Goal: Navigation & Orientation: Find specific page/section

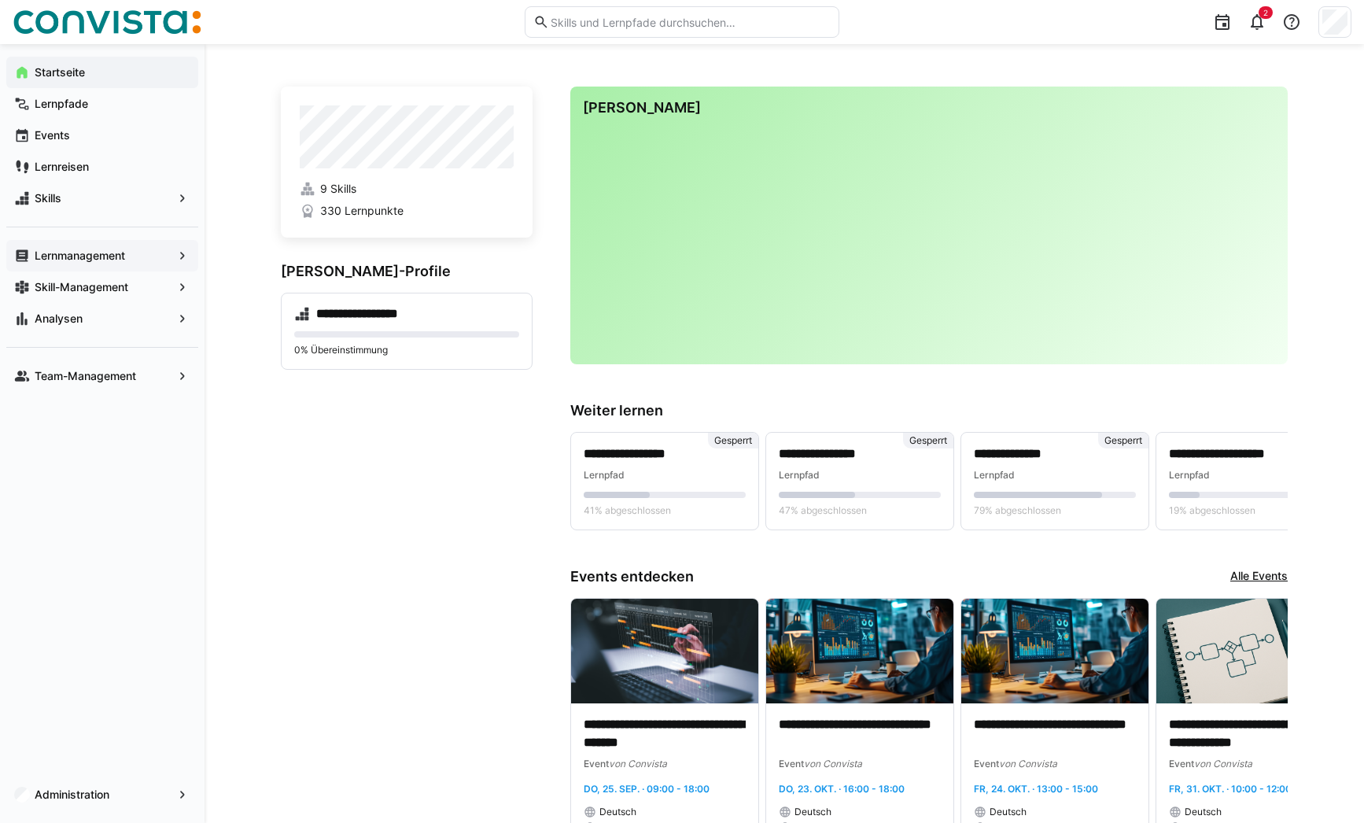
click at [0, 0] on app-navigation-label "Lernmanagement" at bounding box center [0, 0] width 0 height 0
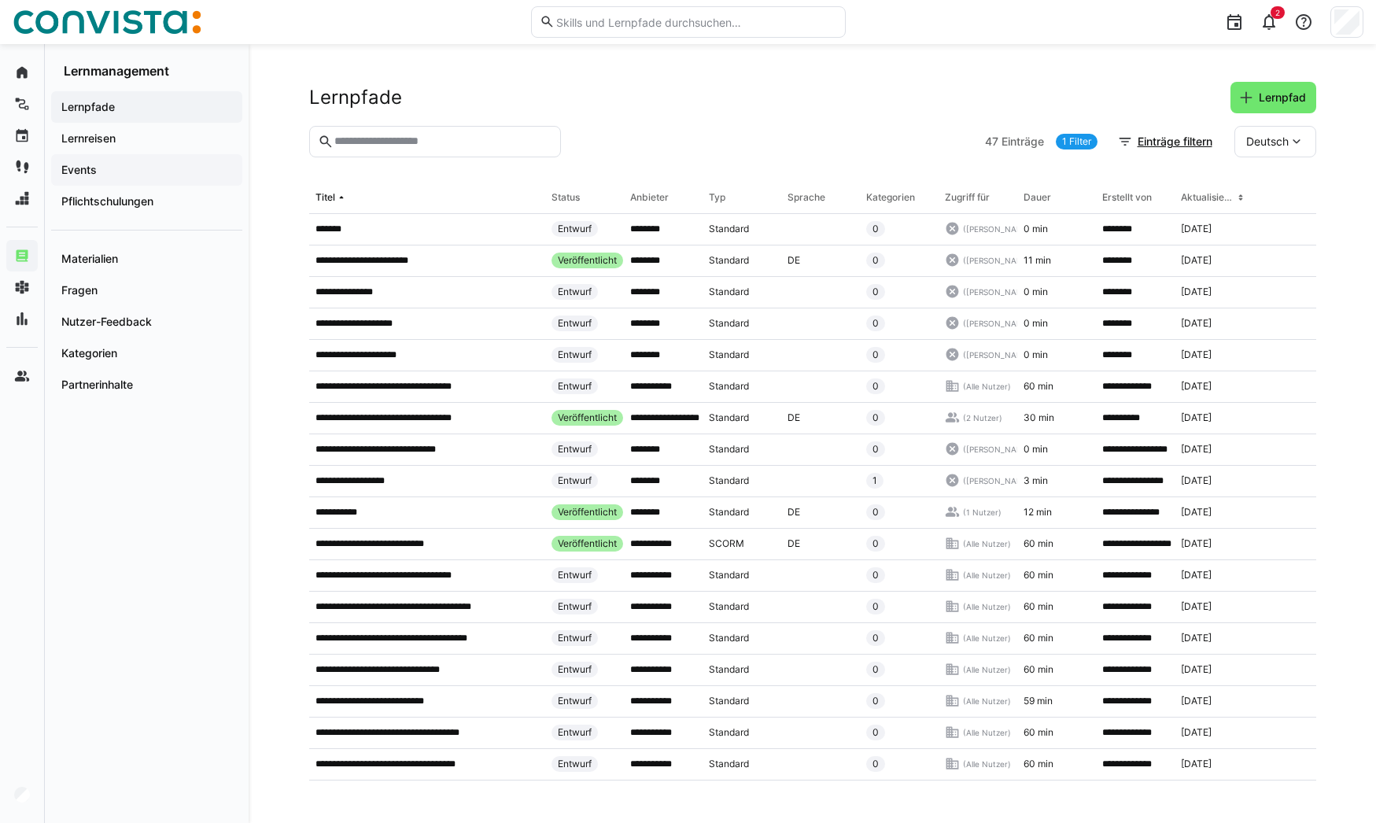
click at [112, 165] on span "Events" at bounding box center [146, 170] width 175 height 16
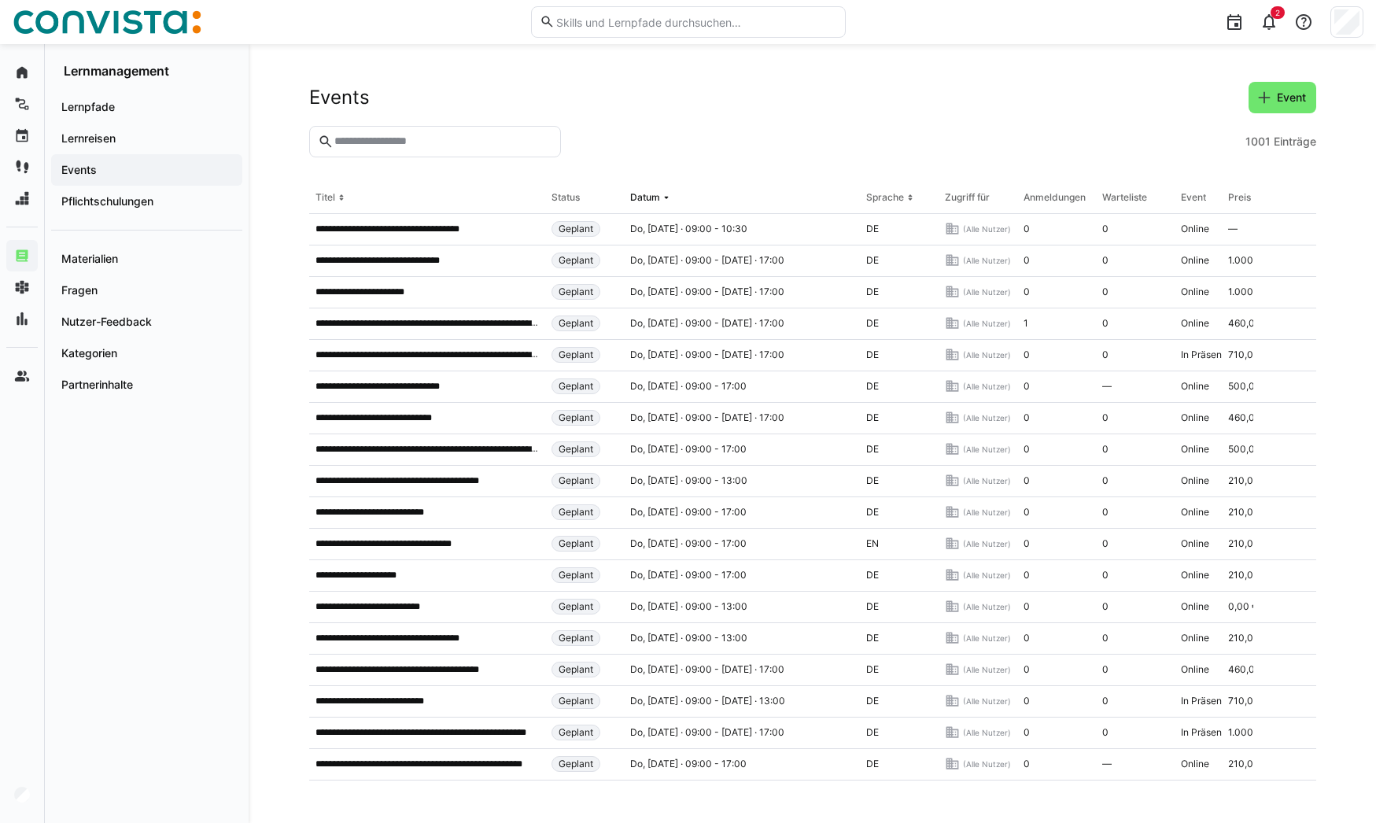
click at [403, 131] on eds-input at bounding box center [435, 141] width 252 height 31
click at [397, 145] on input "text" at bounding box center [442, 141] width 219 height 14
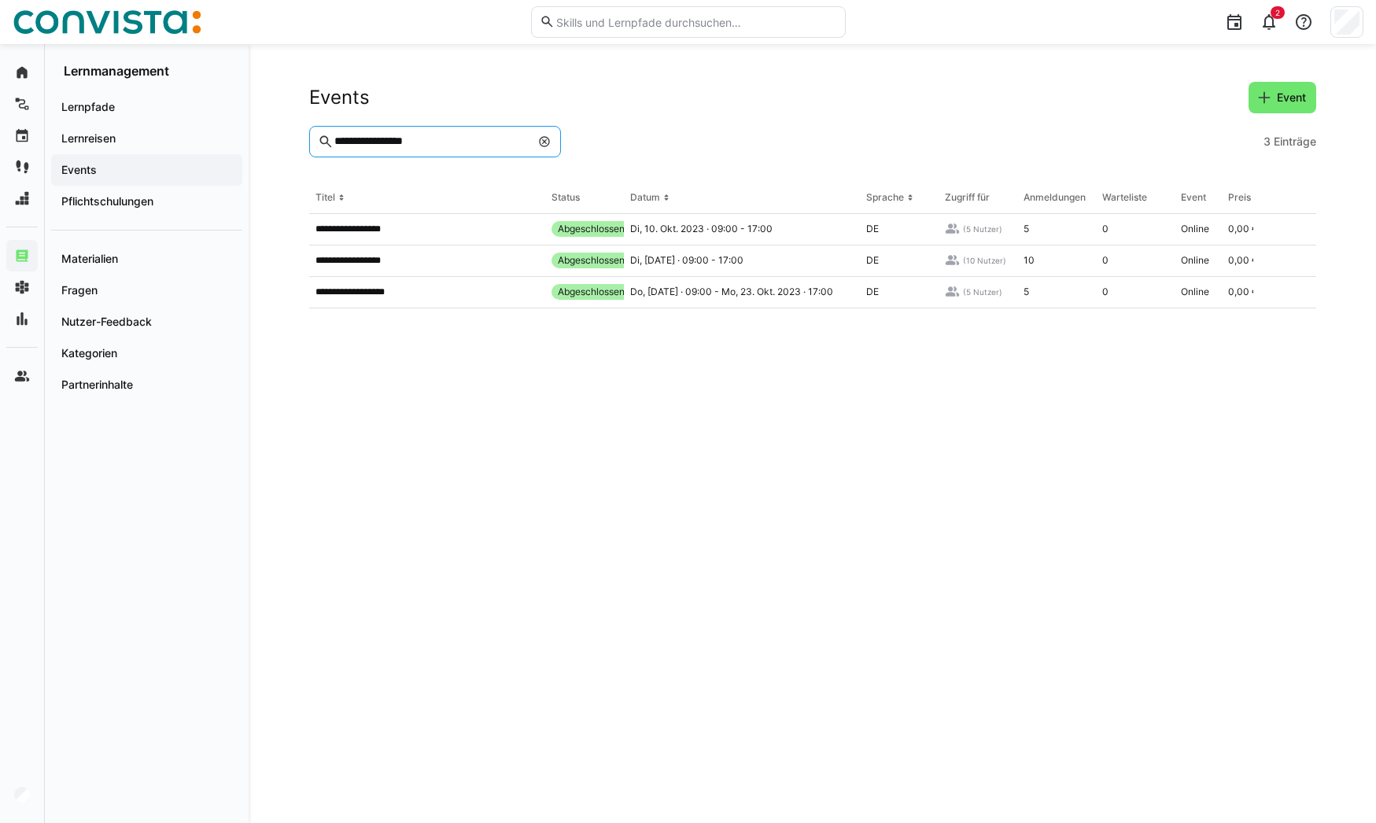
type input "**********"
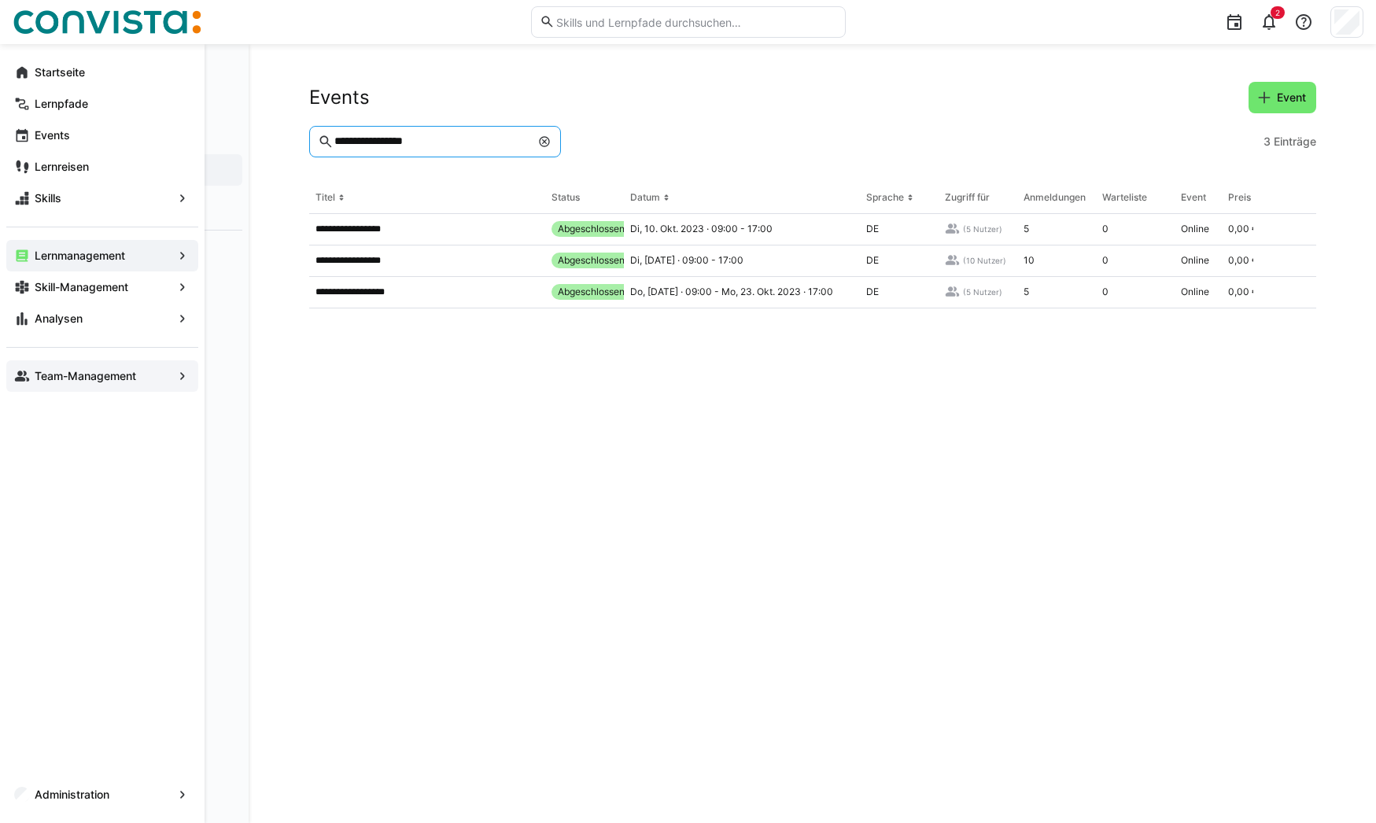
click at [107, 388] on div "Team-Management" at bounding box center [102, 375] width 192 height 31
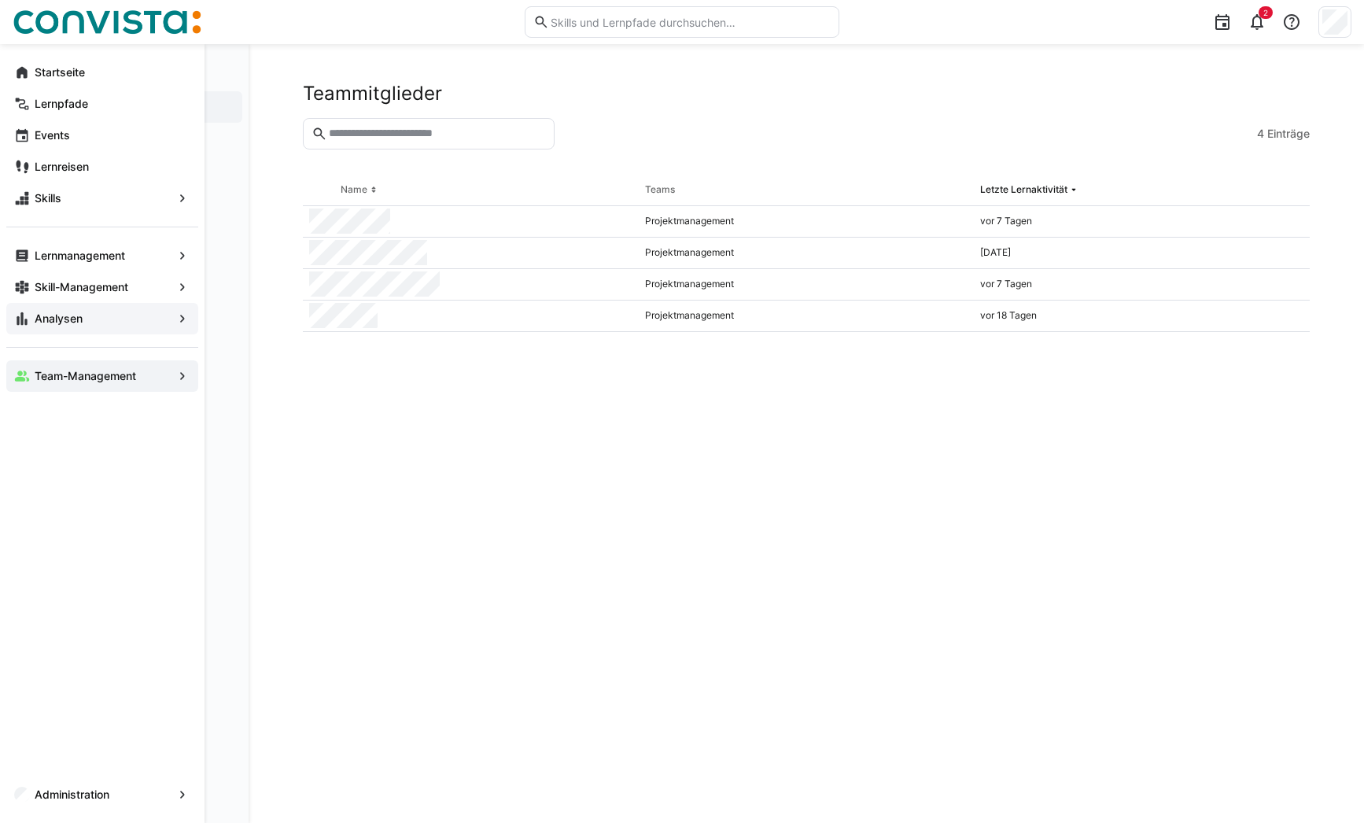
click at [109, 318] on span "Analysen" at bounding box center [102, 319] width 140 height 16
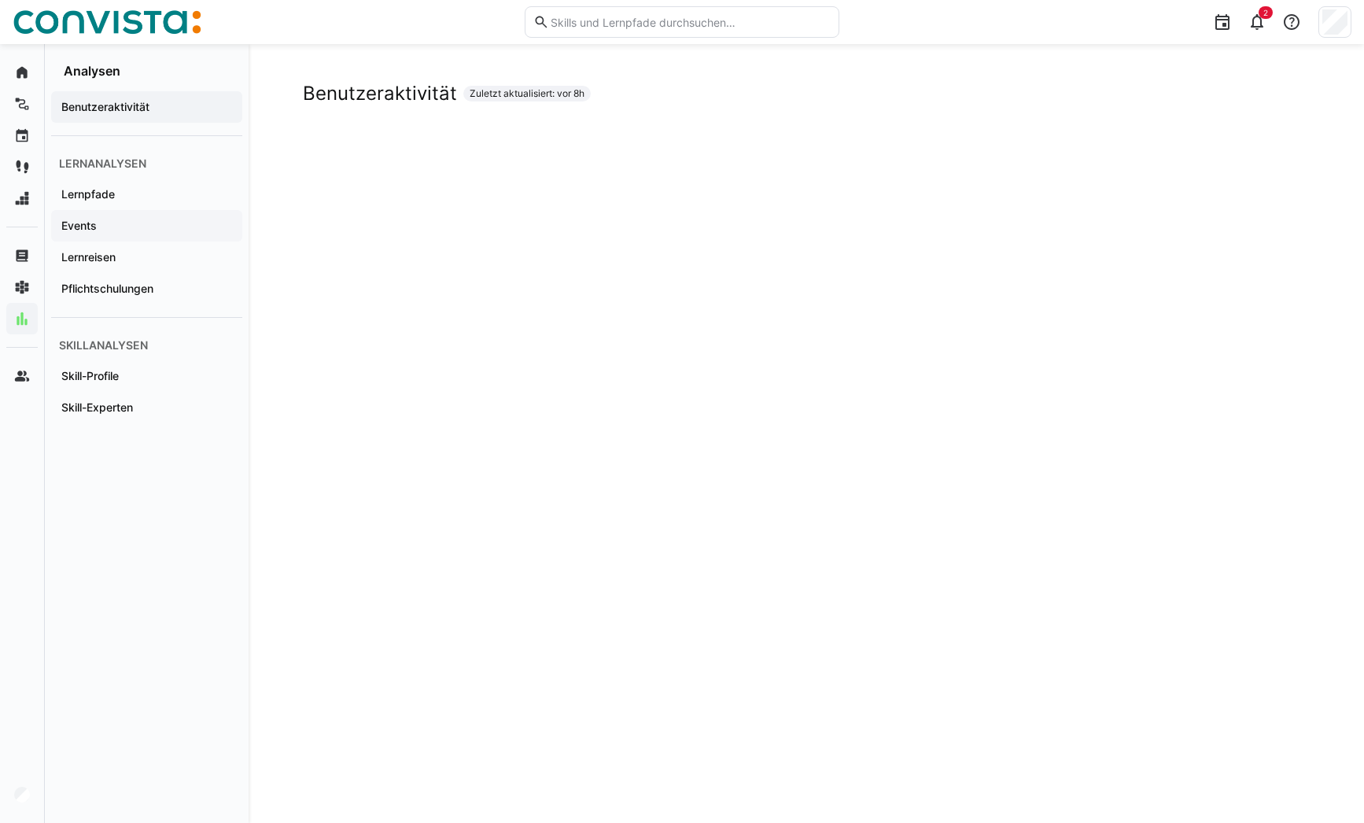
click at [0, 0] on app-navigation-label "Events" at bounding box center [0, 0] width 0 height 0
